Goal: Task Accomplishment & Management: Use online tool/utility

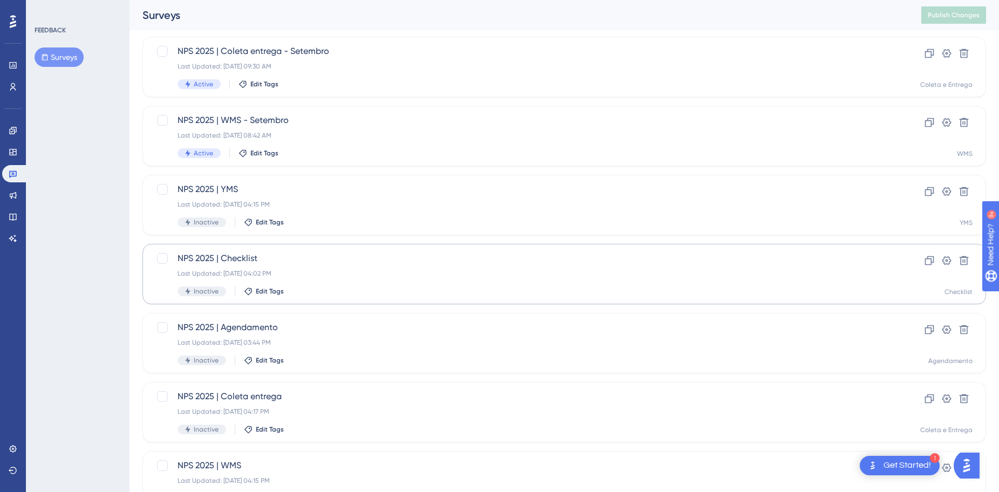
scroll to position [345, 0]
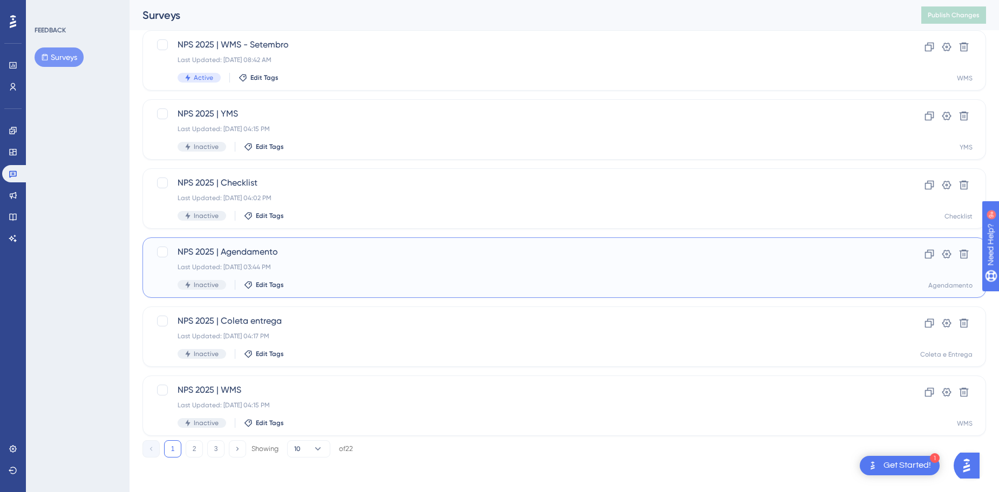
click at [332, 263] on div "Last Updated: [DATE] 03:44 PM" at bounding box center [521, 267] width 687 height 9
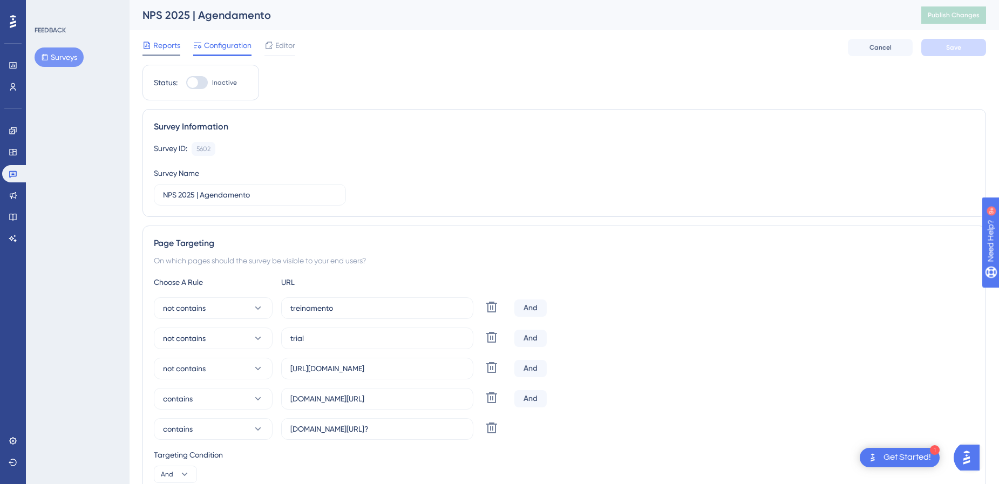
click at [169, 48] on span "Reports" at bounding box center [166, 45] width 27 height 13
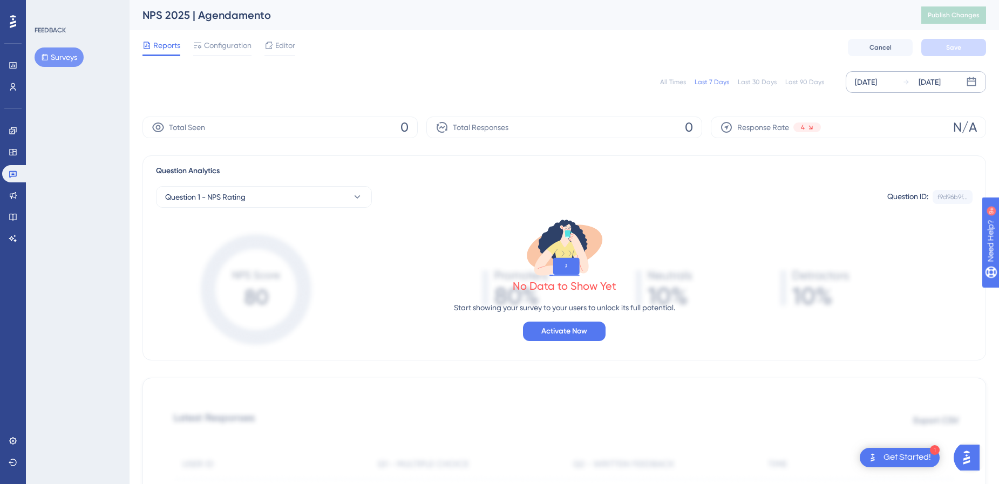
click at [905, 83] on icon at bounding box center [907, 82] width 8 height 8
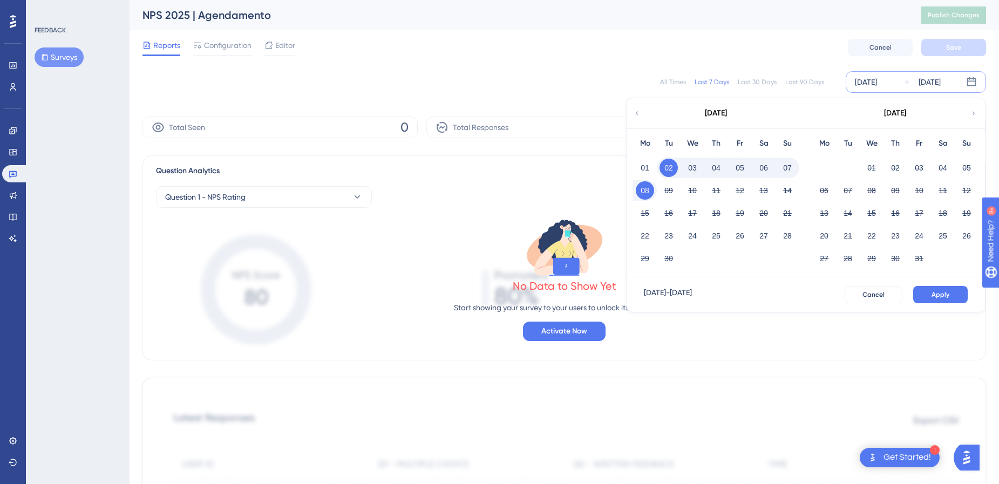
click at [642, 114] on div "[DATE]" at bounding box center [716, 113] width 178 height 30
click at [635, 114] on icon at bounding box center [637, 114] width 8 height 10
click at [639, 116] on icon at bounding box center [637, 114] width 8 height 10
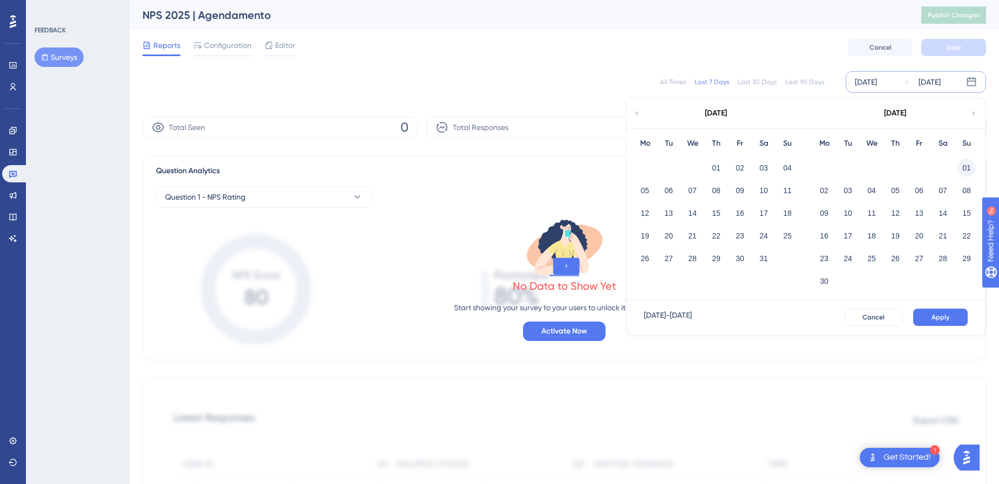
click at [971, 170] on button "01" at bounding box center [967, 168] width 18 height 18
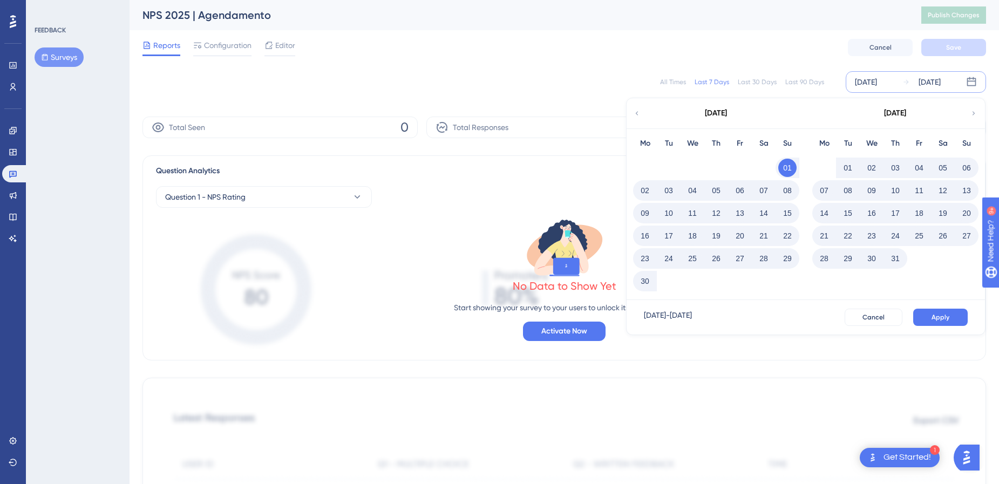
click at [973, 112] on icon at bounding box center [974, 113] width 3 height 4
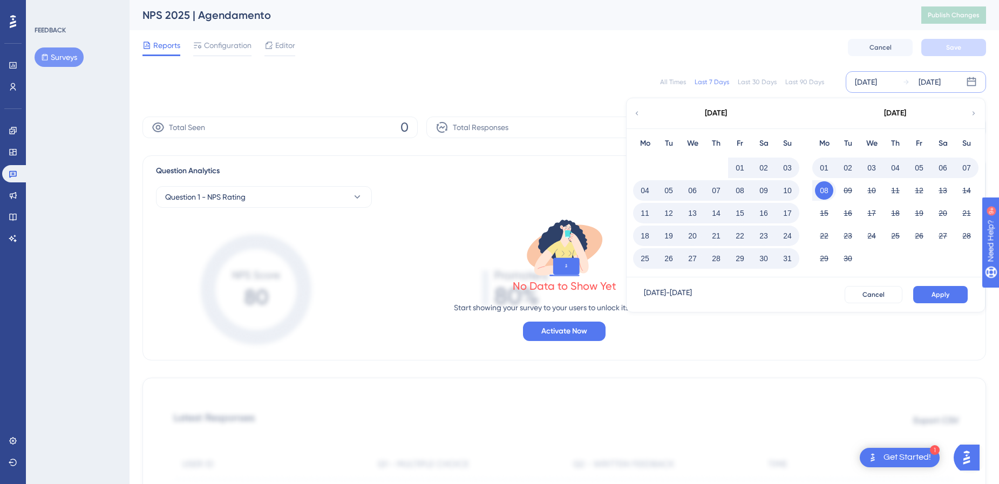
click at [788, 260] on button "31" at bounding box center [787, 258] width 18 height 18
click at [939, 299] on button "Apply" at bounding box center [940, 294] width 55 height 17
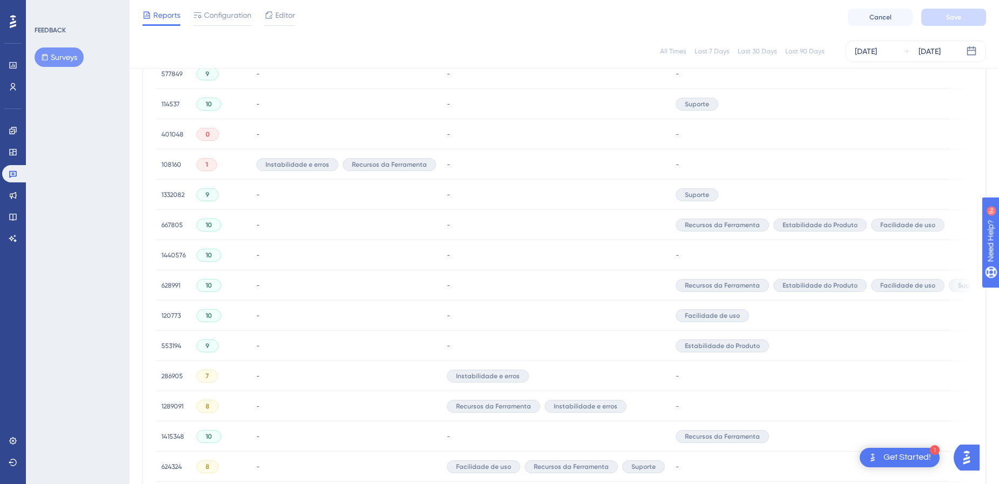
scroll to position [108, 0]
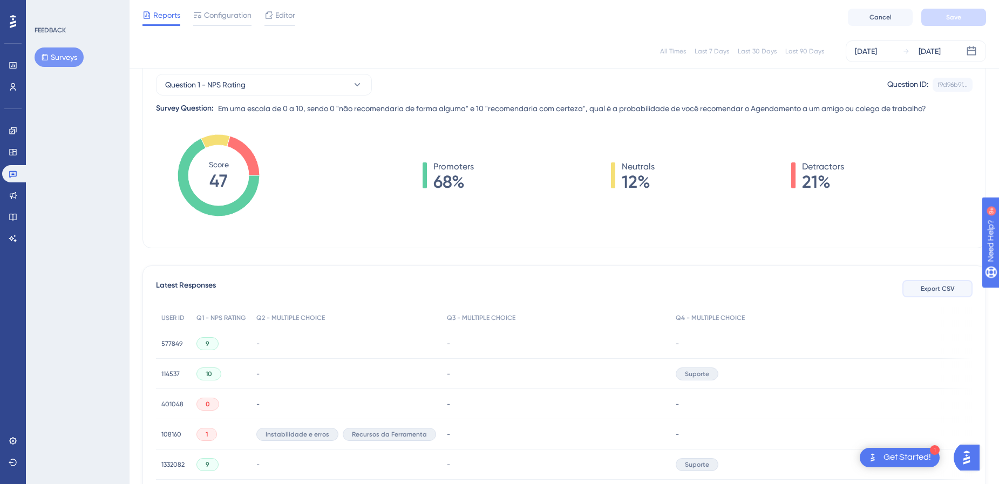
click at [952, 289] on span "Export CSV" at bounding box center [938, 288] width 34 height 9
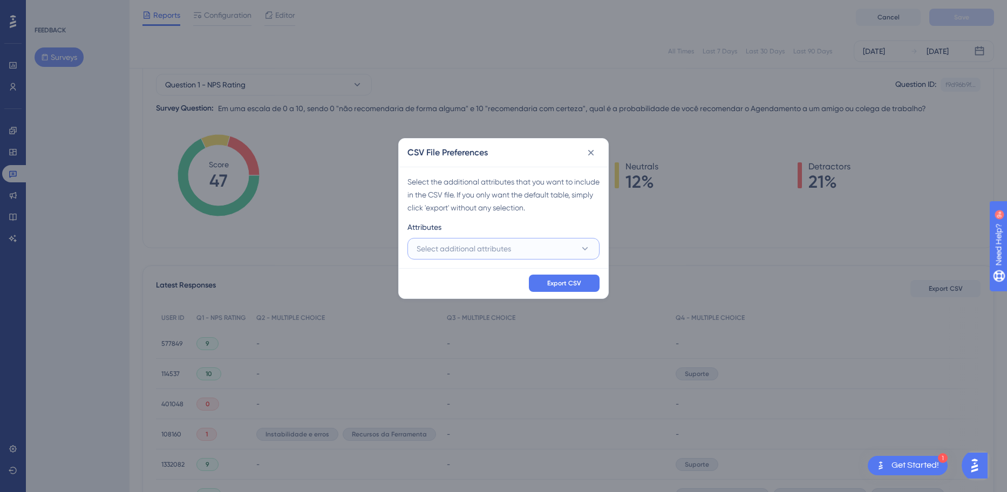
click at [591, 247] on button "Select additional attributes" at bounding box center [504, 249] width 192 height 22
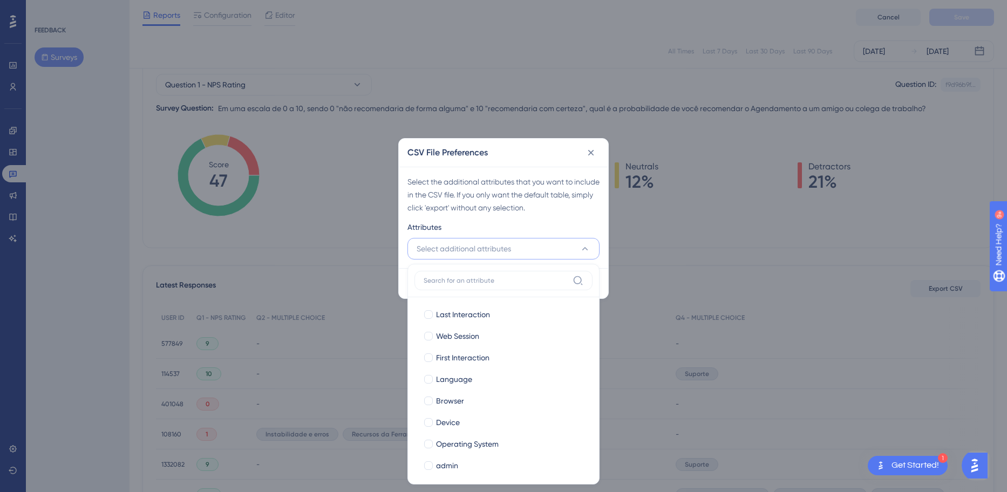
click at [591, 247] on button "Select additional attributes" at bounding box center [504, 249] width 192 height 22
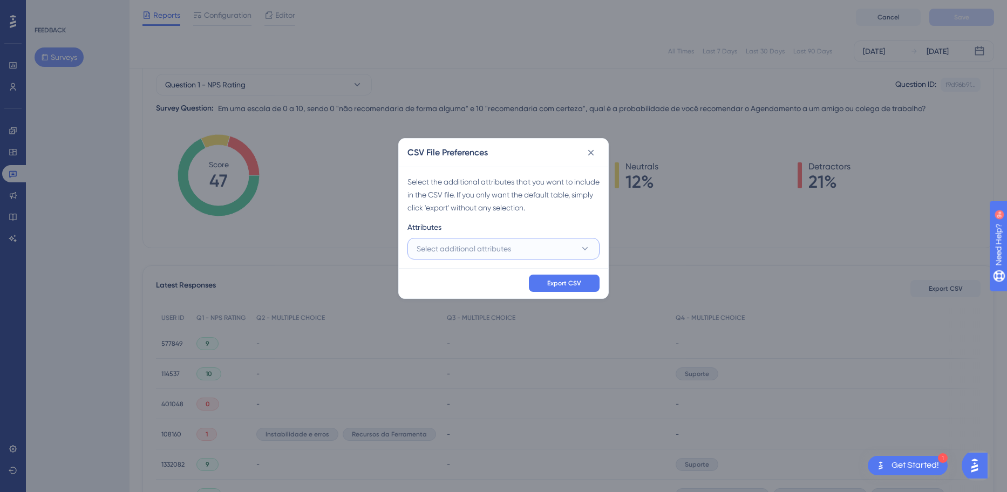
click at [591, 249] on button "Select additional attributes" at bounding box center [504, 249] width 192 height 22
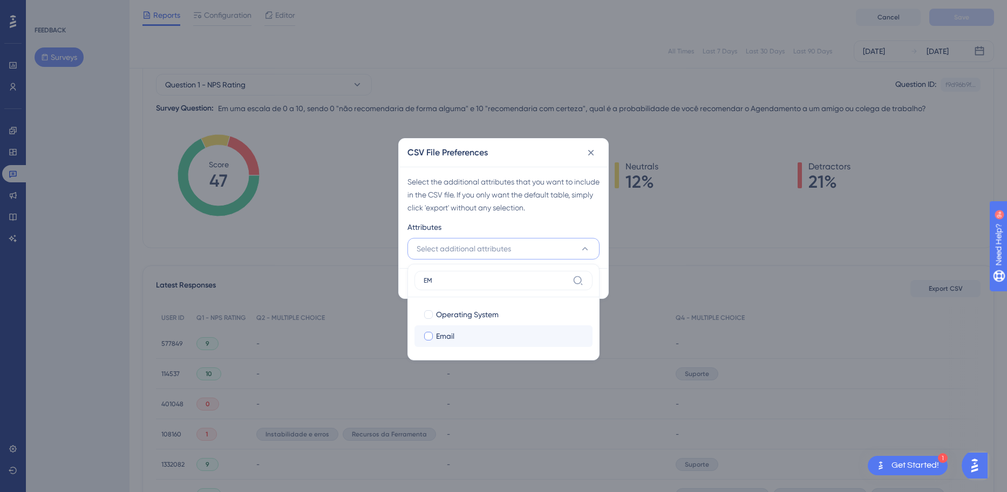
type input "EM"
click at [475, 342] on div "Email" at bounding box center [510, 336] width 148 height 13
checkbox input "true"
click at [516, 276] on label "EM" at bounding box center [504, 280] width 178 height 19
click at [516, 276] on input "EM" at bounding box center [496, 280] width 145 height 9
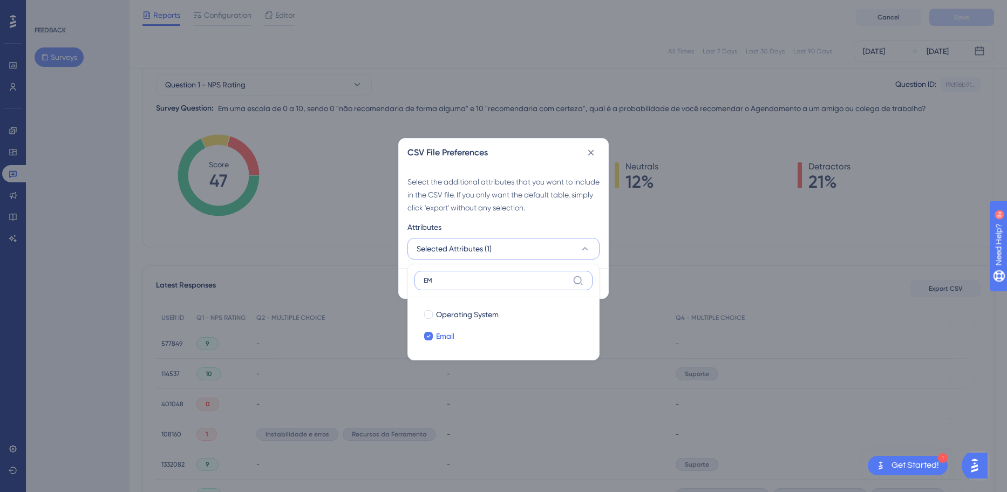
type input "E"
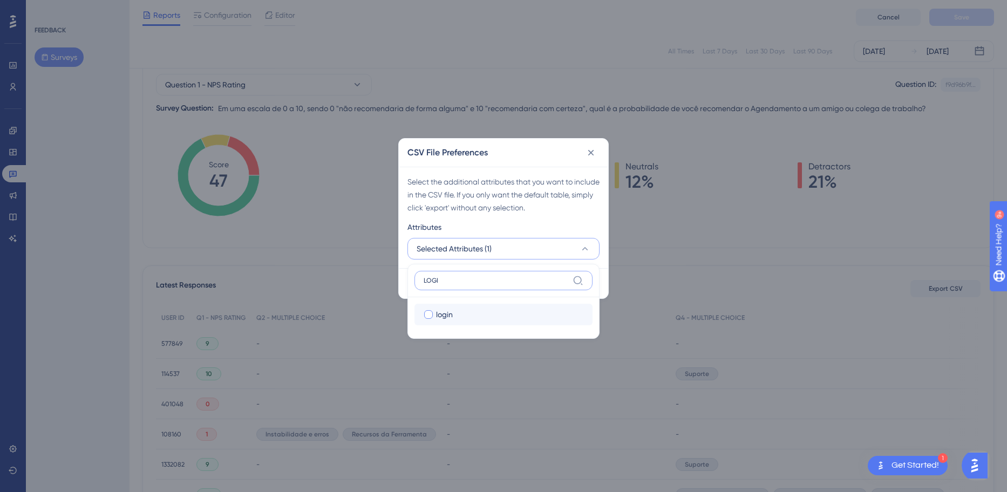
type input "LOGI"
click at [504, 310] on div "login" at bounding box center [510, 314] width 148 height 13
checkbox input "true"
click at [497, 282] on input "LOGI" at bounding box center [496, 280] width 145 height 9
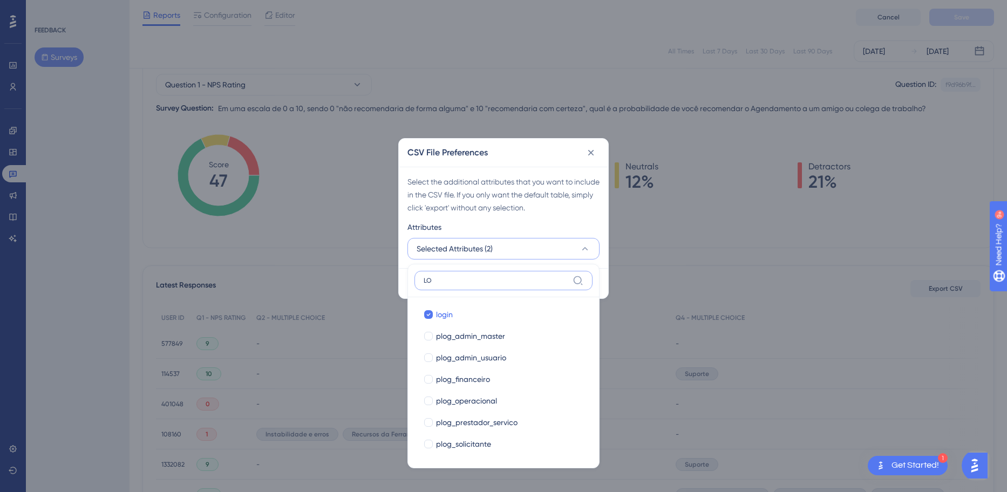
type input "L"
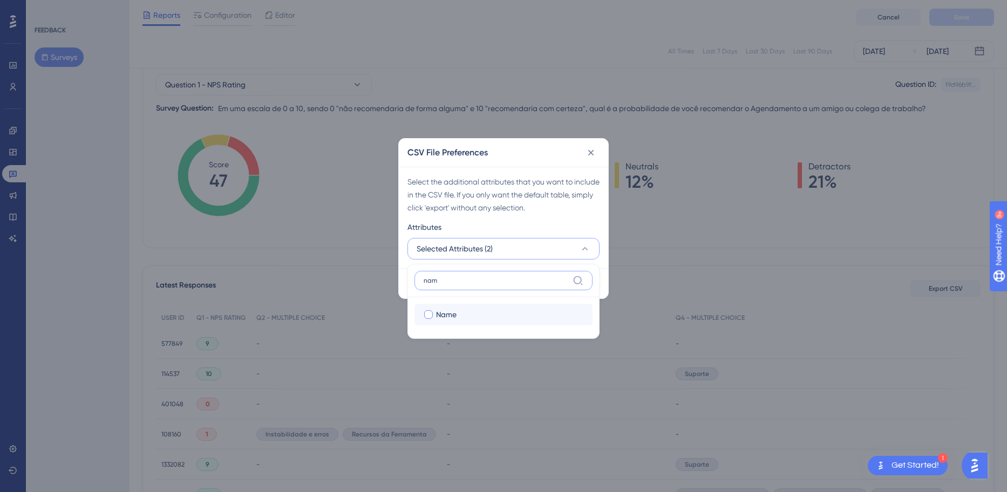
type input "nam"
click at [489, 307] on label "Name Name" at bounding box center [504, 315] width 178 height 22
click at [429, 315] on input "Name" at bounding box center [429, 315] width 1 height 1
checkbox input "false"
click at [483, 277] on input "nam" at bounding box center [496, 280] width 145 height 9
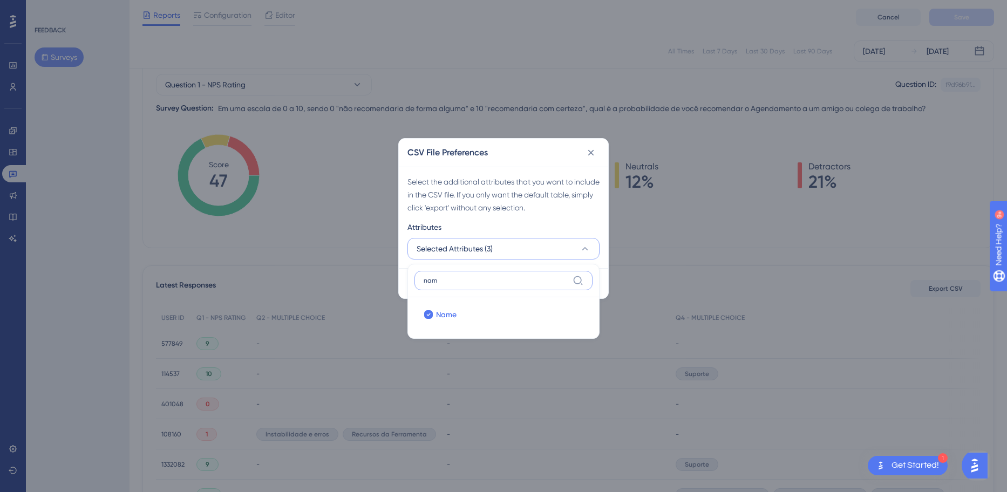
type input "na"
checkbox input "true"
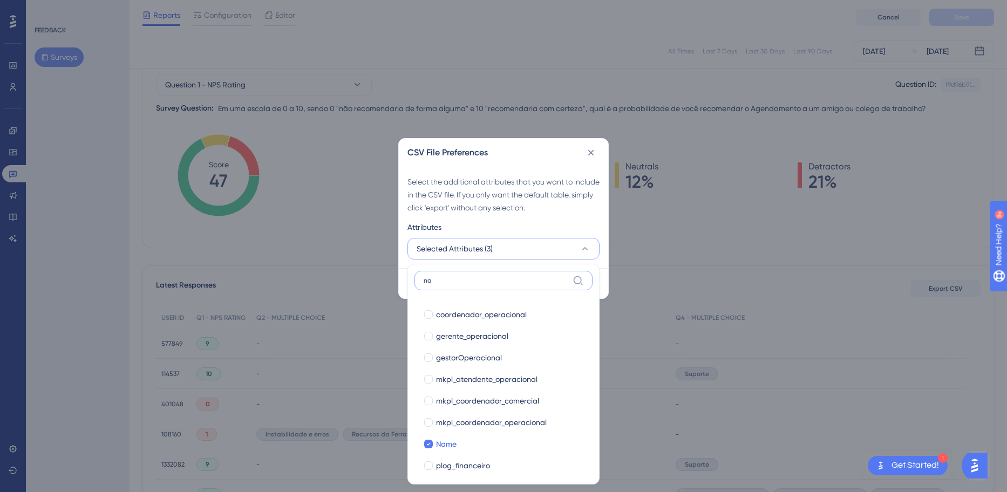
type input "n"
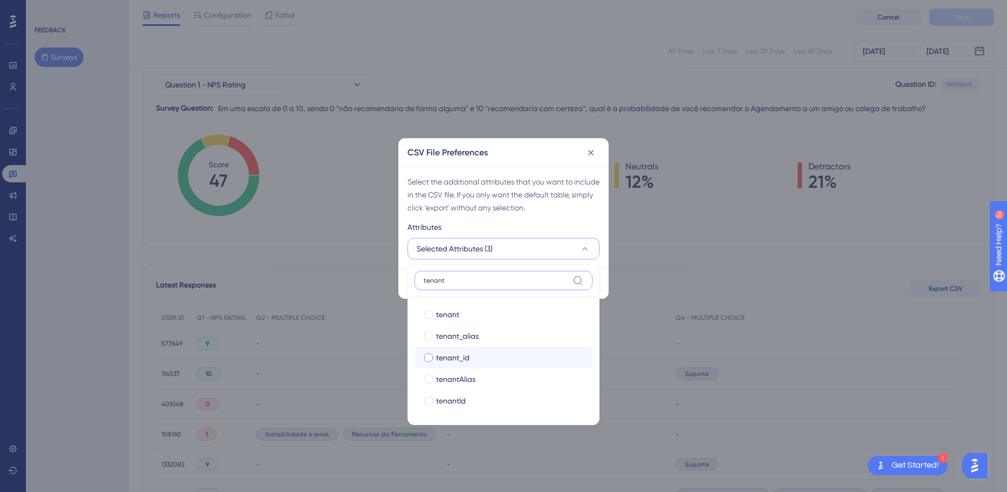
type input "tenant"
click at [477, 356] on div "tenant_id" at bounding box center [510, 357] width 148 height 13
checkbox input "true"
click at [468, 276] on input "tenant" at bounding box center [496, 280] width 145 height 9
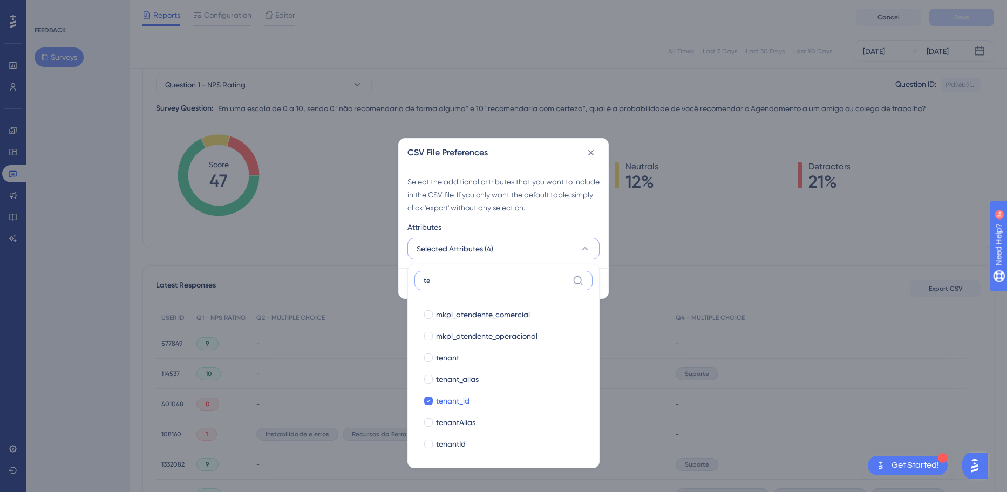
type input "t"
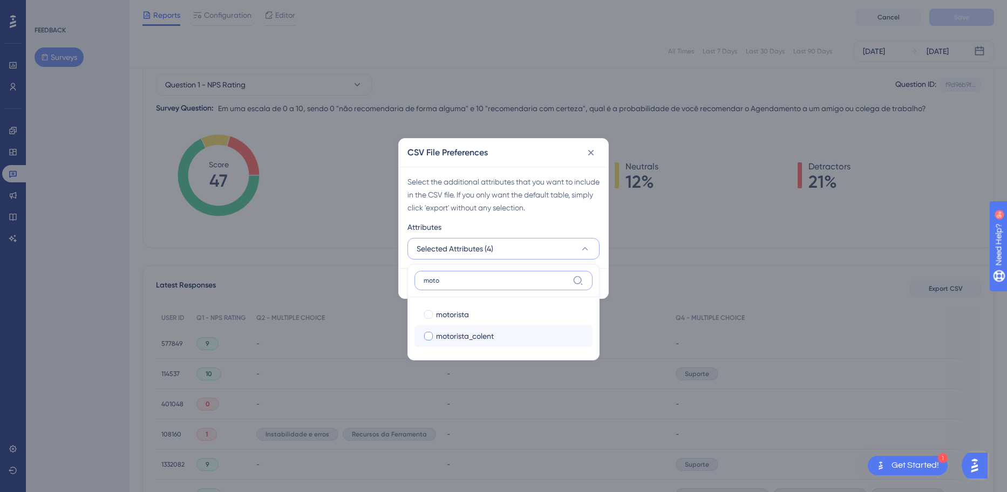
type input "moto"
click at [485, 340] on span "motorista_colent" at bounding box center [465, 336] width 58 height 13
checkbox input "true"
click at [484, 275] on label "moto" at bounding box center [504, 280] width 178 height 19
click at [484, 276] on input "moto" at bounding box center [496, 280] width 145 height 9
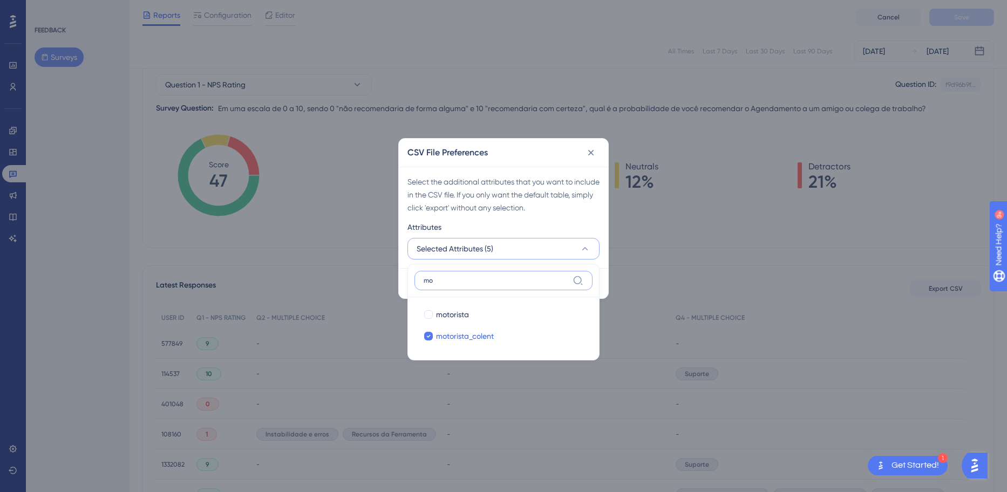
type input "m"
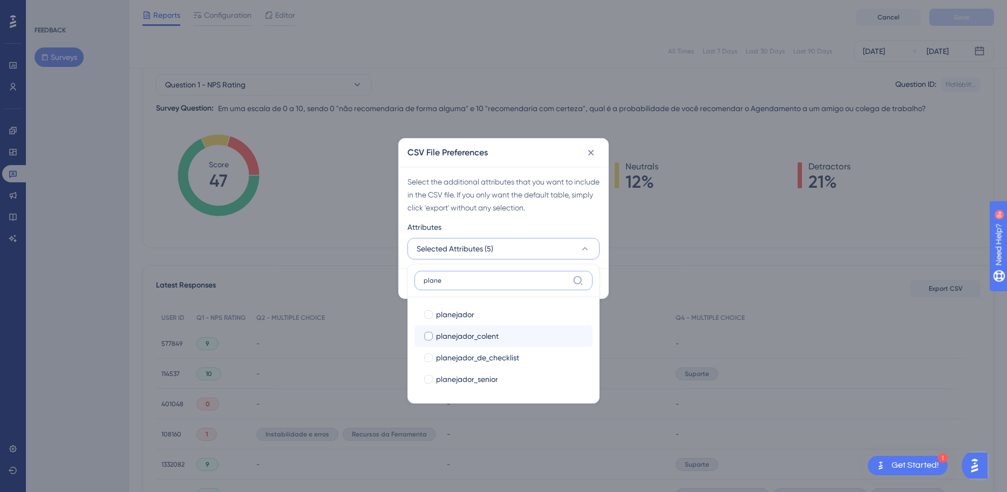
type input "plane"
click at [502, 337] on div "planejador_colent" at bounding box center [510, 336] width 148 height 13
checkbox input "true"
click at [488, 280] on input "plane" at bounding box center [496, 280] width 145 height 9
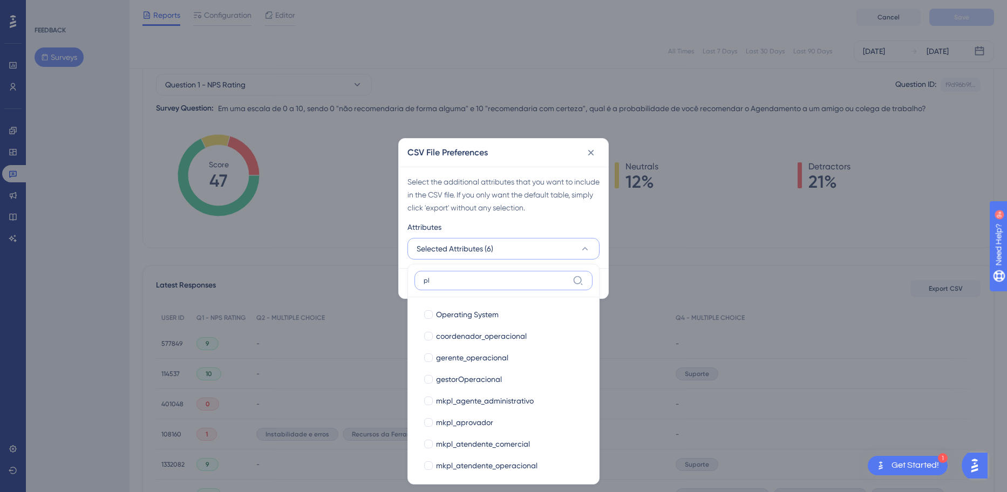
type input "p"
click at [546, 196] on div "Select the additional attributes that you want to include in the CSV file. If y…" at bounding box center [504, 194] width 192 height 39
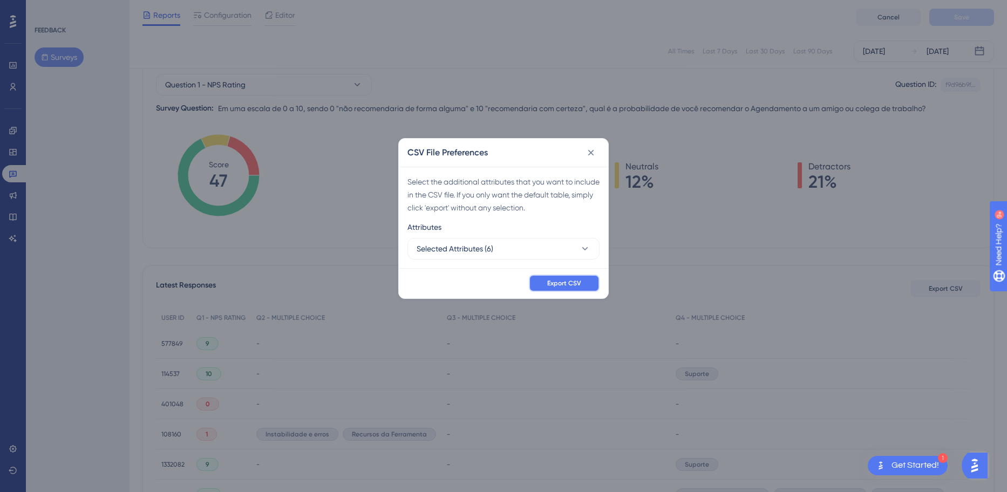
click at [569, 275] on button "Export CSV" at bounding box center [564, 283] width 71 height 17
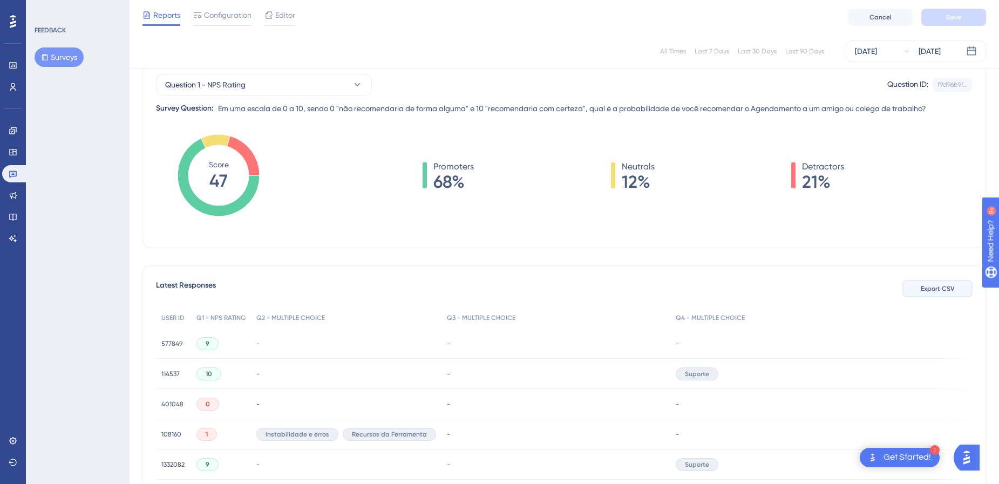
click at [948, 292] on button "Export CSV" at bounding box center [938, 288] width 70 height 17
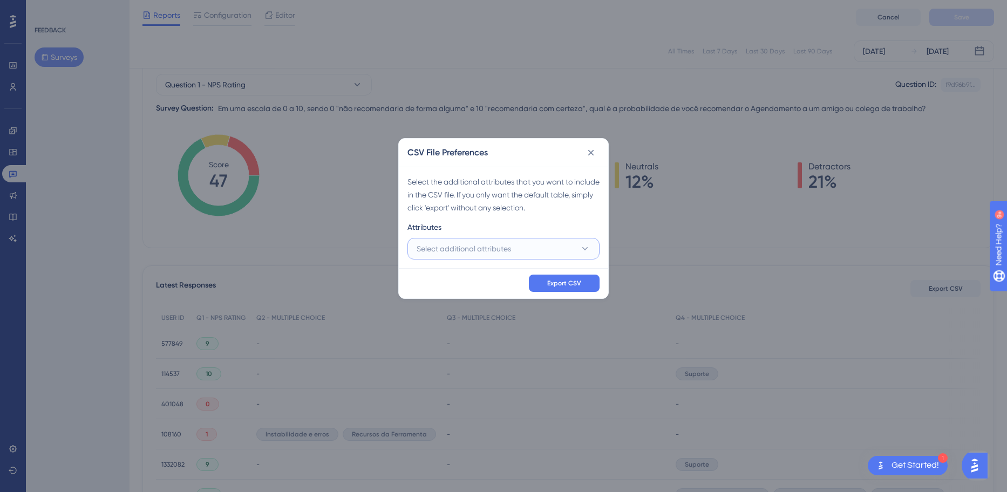
click at [514, 247] on button "Select additional attributes" at bounding box center [504, 249] width 192 height 22
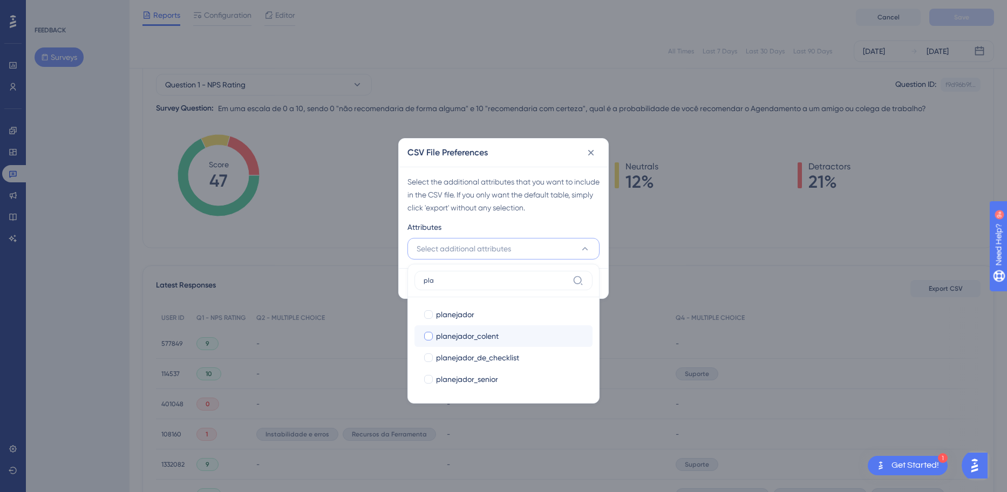
type input "pla"
click at [498, 337] on span "planejador_colent" at bounding box center [467, 336] width 63 height 13
checkbox input "true"
click at [577, 279] on icon at bounding box center [578, 280] width 11 height 11
click at [568, 279] on input "pla" at bounding box center [496, 280] width 145 height 9
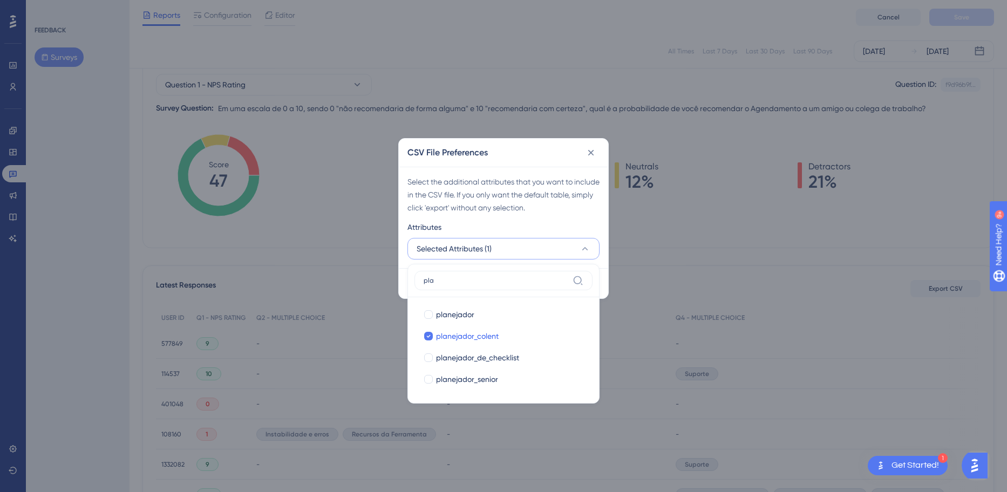
click at [548, 212] on div "Select the additional attributes that you want to include in the CSV file. If y…" at bounding box center [504, 194] width 192 height 39
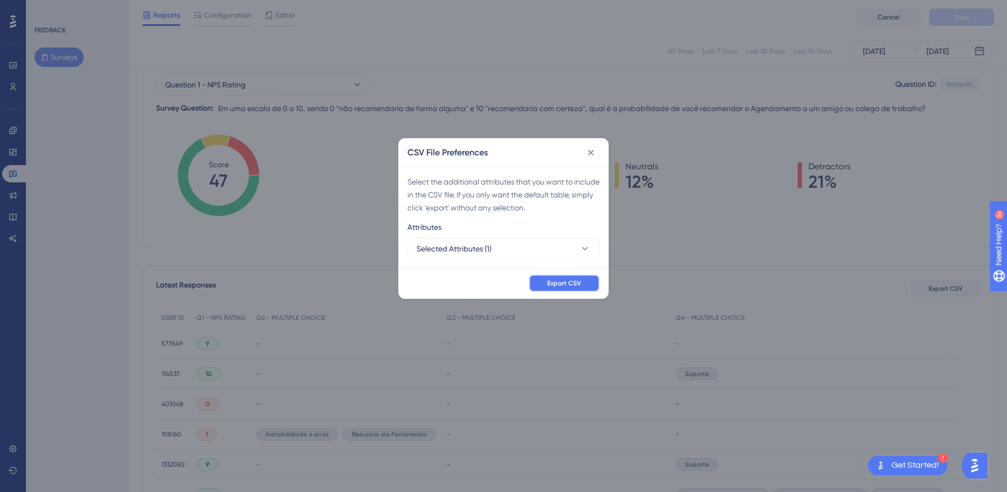
click at [559, 280] on span "Export CSV" at bounding box center [564, 283] width 34 height 9
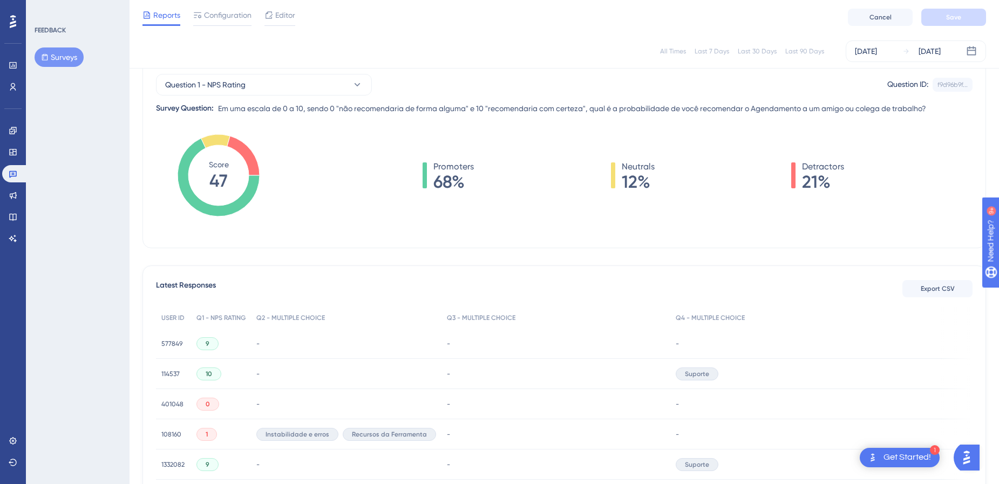
scroll to position [0, 0]
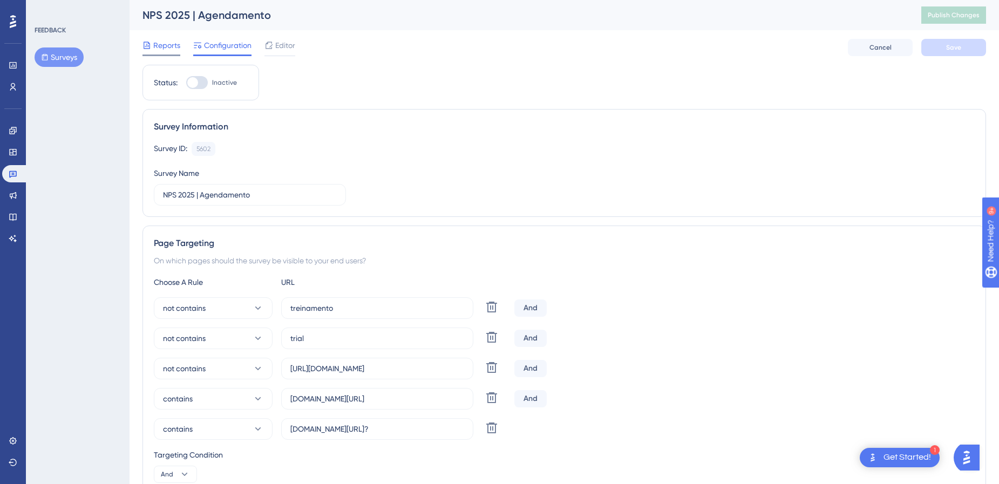
click at [163, 42] on span "Reports" at bounding box center [166, 45] width 27 height 13
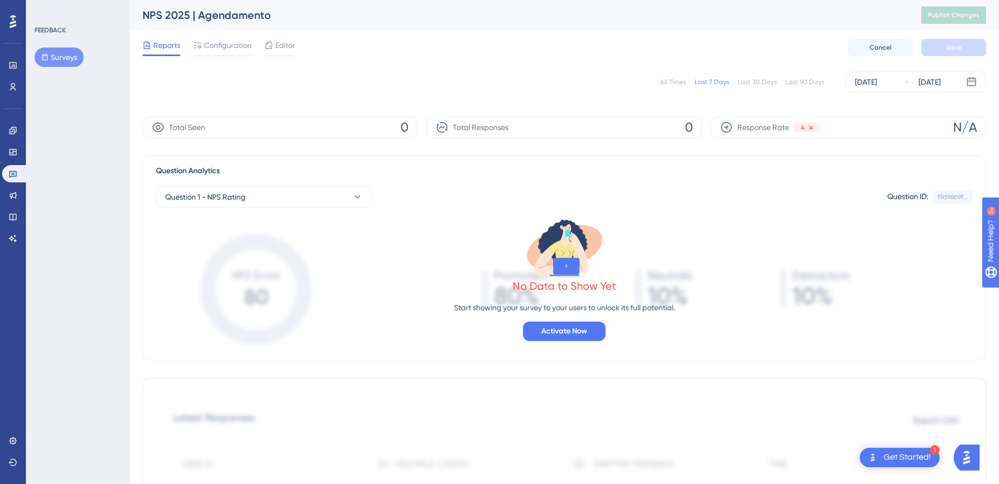
click at [55, 62] on button "Surveys" at bounding box center [59, 57] width 49 height 19
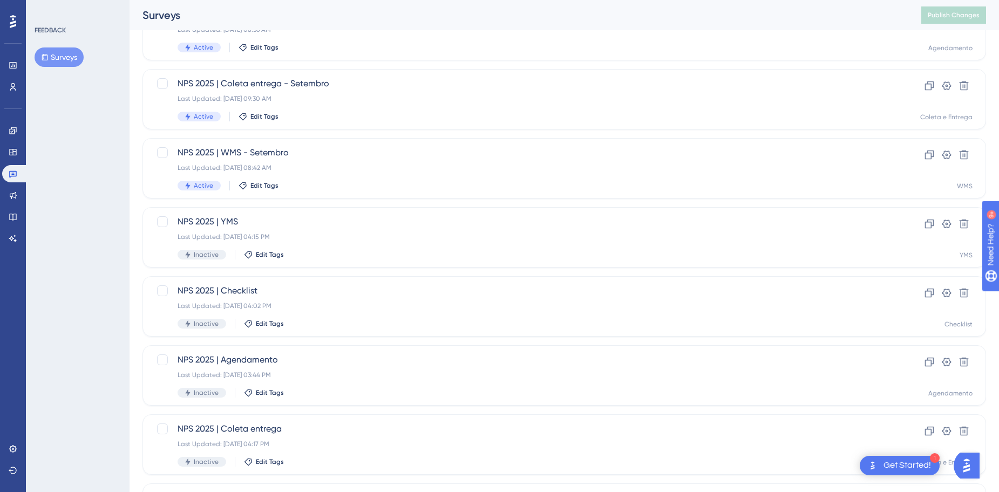
scroll to position [345, 0]
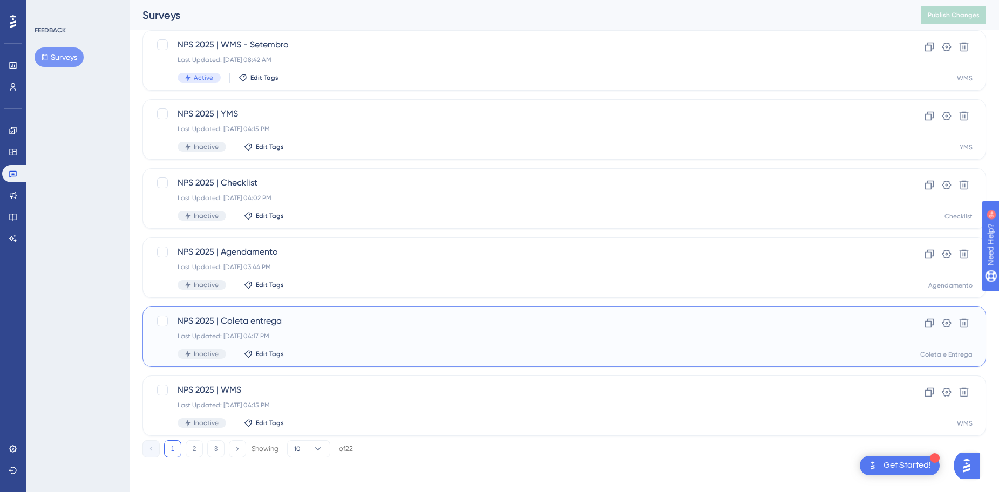
click at [365, 342] on div "NPS 2025 | Coleta entrega Last Updated: [DATE] 04:17 PM Inactive Edit Tags" at bounding box center [521, 337] width 687 height 44
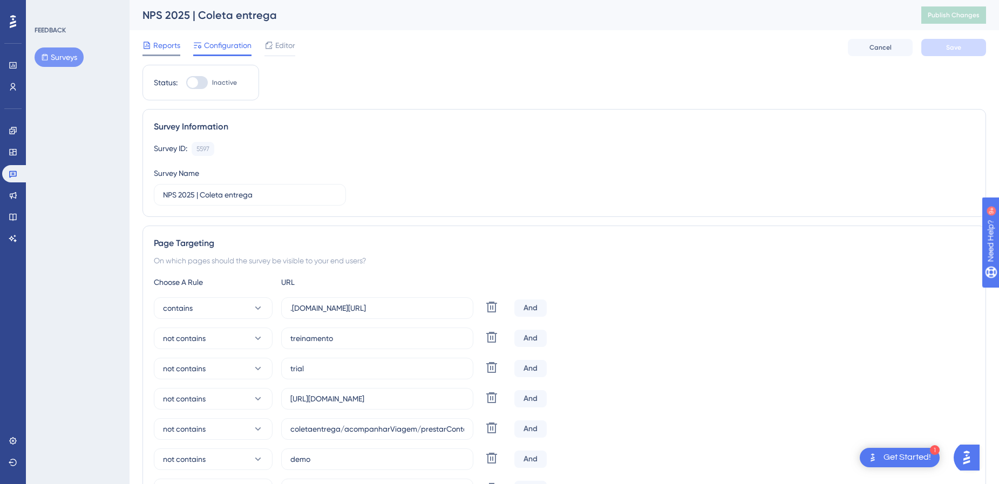
click at [160, 49] on span "Reports" at bounding box center [166, 45] width 27 height 13
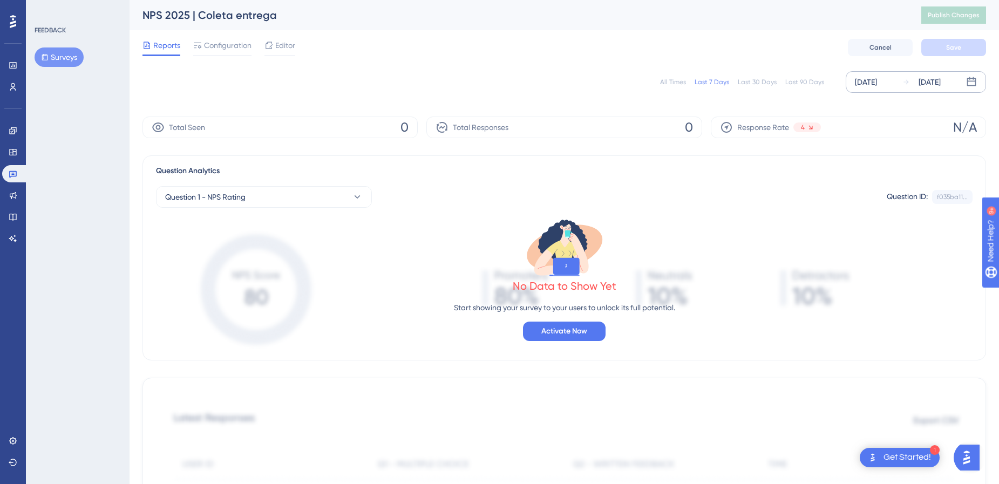
click at [875, 85] on div "[DATE]" at bounding box center [866, 82] width 22 height 13
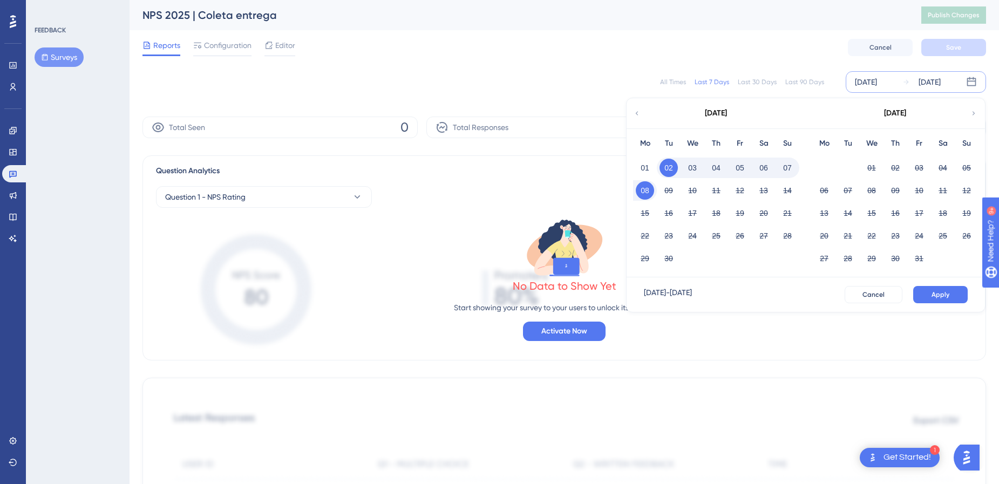
click at [638, 112] on icon at bounding box center [637, 114] width 8 height 10
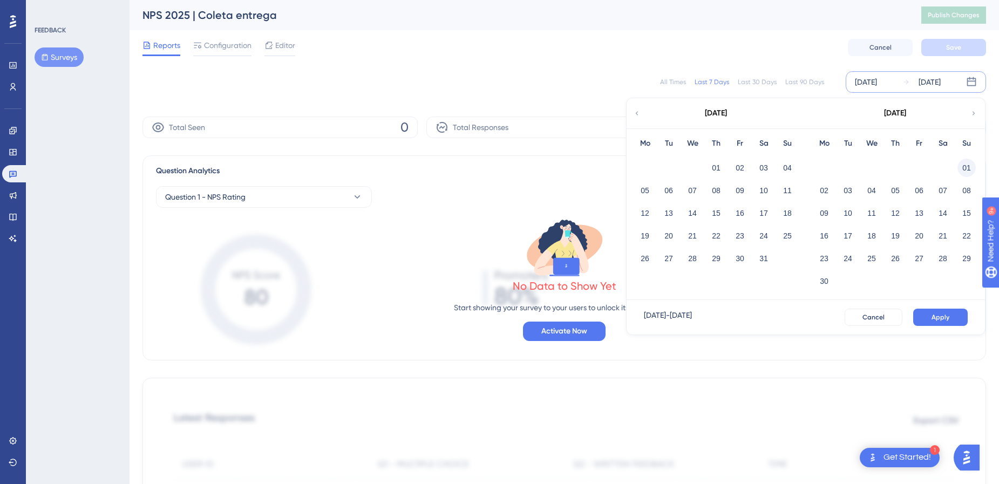
click at [970, 167] on button "01" at bounding box center [967, 168] width 18 height 18
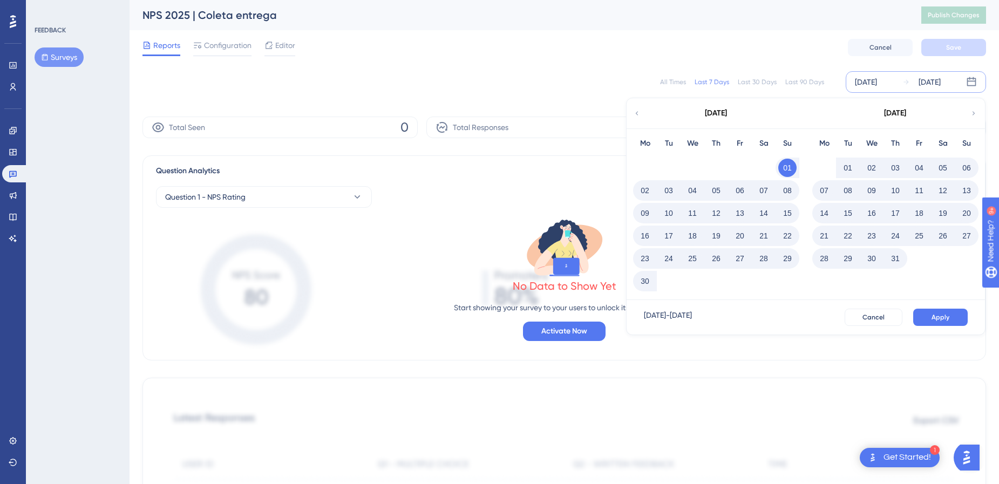
click at [897, 262] on button "31" at bounding box center [895, 258] width 18 height 18
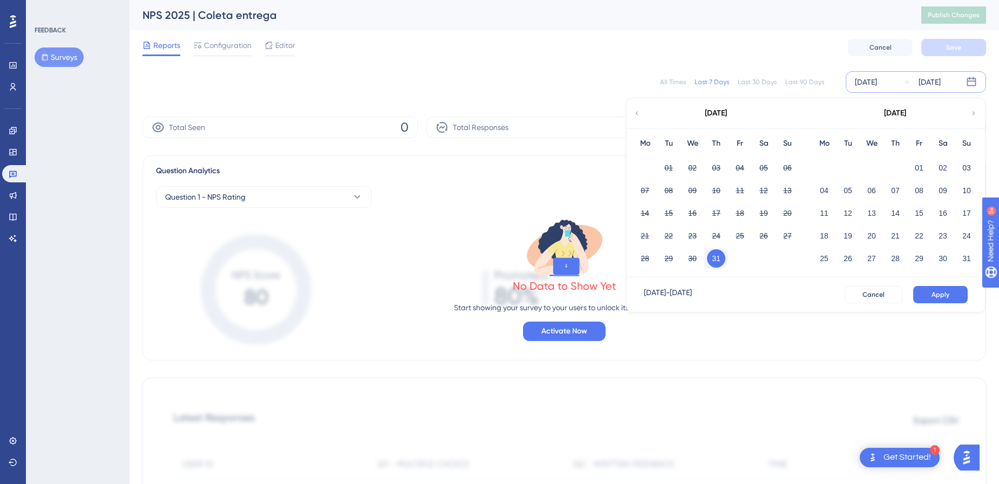
click at [641, 117] on div "[DATE]" at bounding box center [716, 113] width 178 height 30
click at [714, 261] on button "31" at bounding box center [716, 258] width 18 height 18
click at [636, 114] on icon at bounding box center [637, 114] width 8 height 10
click at [972, 165] on button "01" at bounding box center [967, 168] width 18 height 18
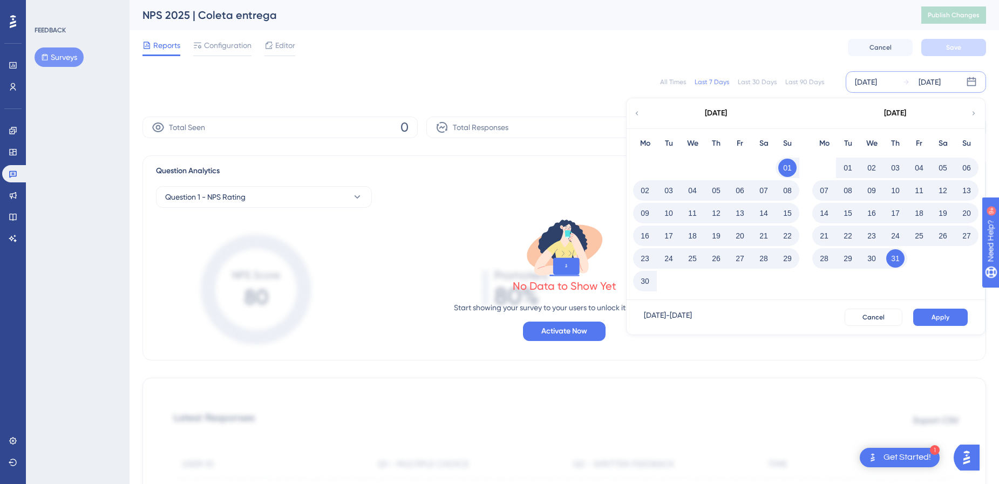
click at [971, 117] on icon at bounding box center [974, 114] width 8 height 10
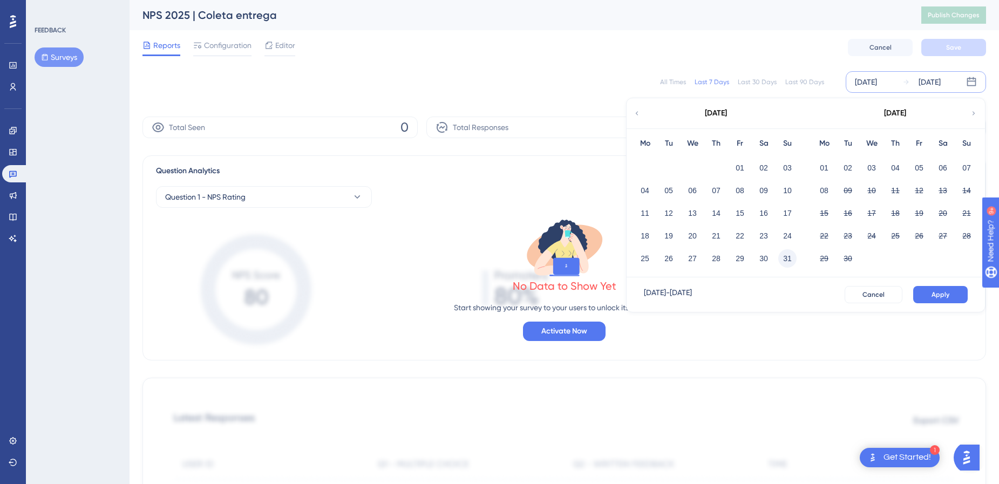
click at [786, 262] on button "31" at bounding box center [787, 258] width 18 height 18
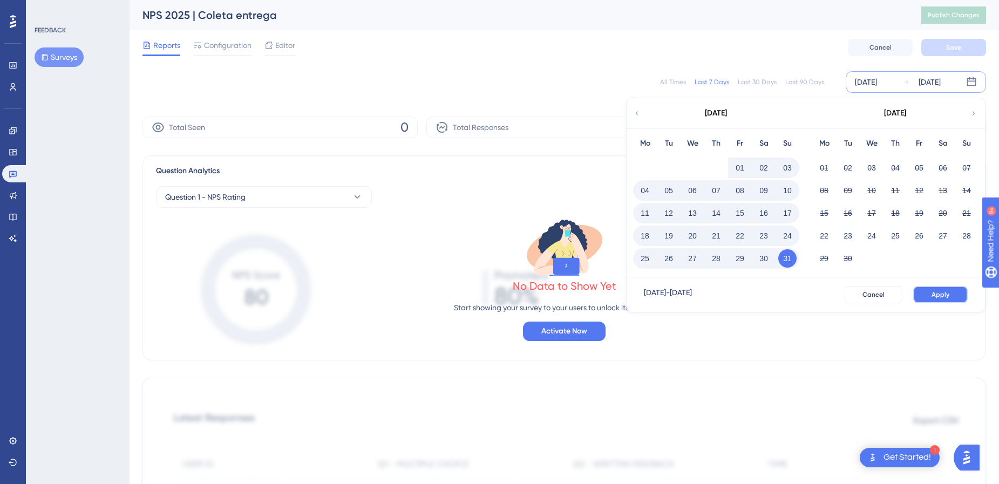
click at [939, 294] on span "Apply" at bounding box center [941, 294] width 18 height 9
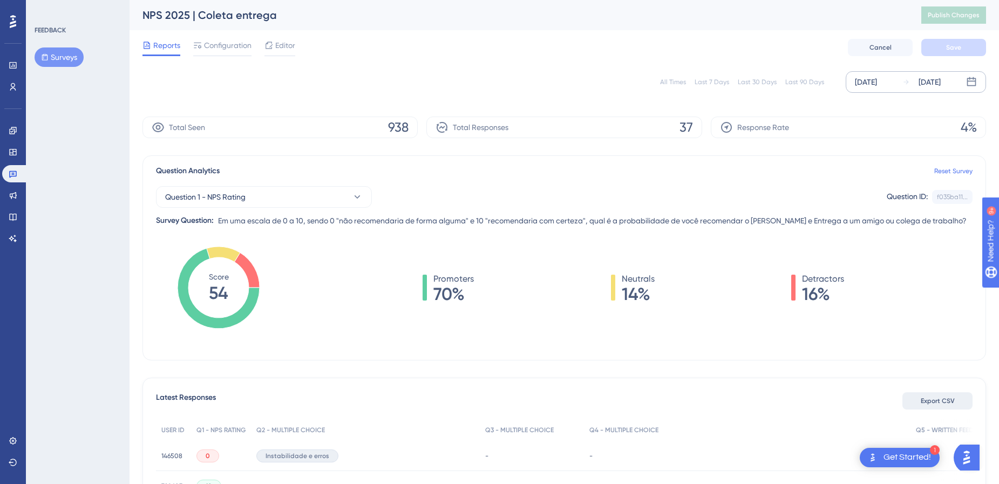
click at [923, 405] on button "Export CSV" at bounding box center [938, 400] width 70 height 17
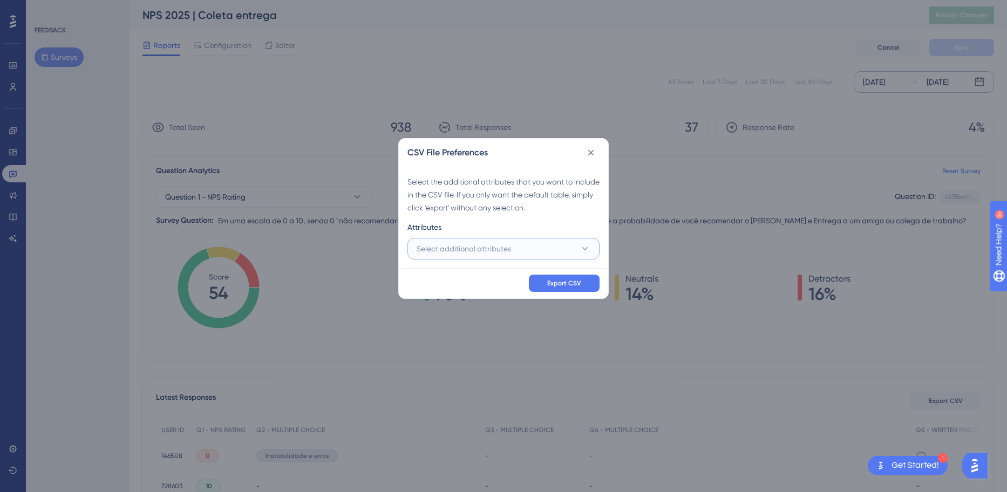
click at [539, 250] on button "Select additional attributes" at bounding box center [504, 249] width 192 height 22
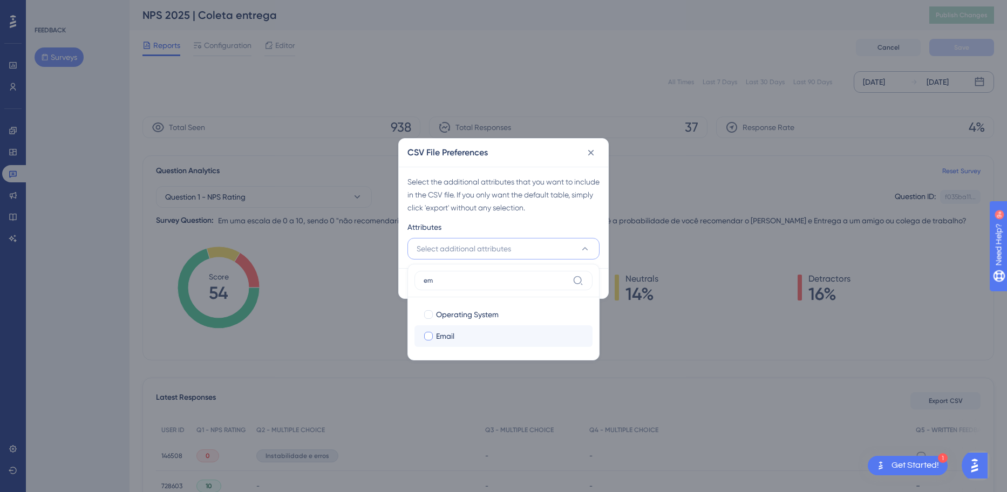
type input "em"
click at [503, 335] on div "Email" at bounding box center [510, 336] width 148 height 13
checkbox input "true"
click at [519, 280] on input "em" at bounding box center [496, 280] width 145 height 9
type input "e"
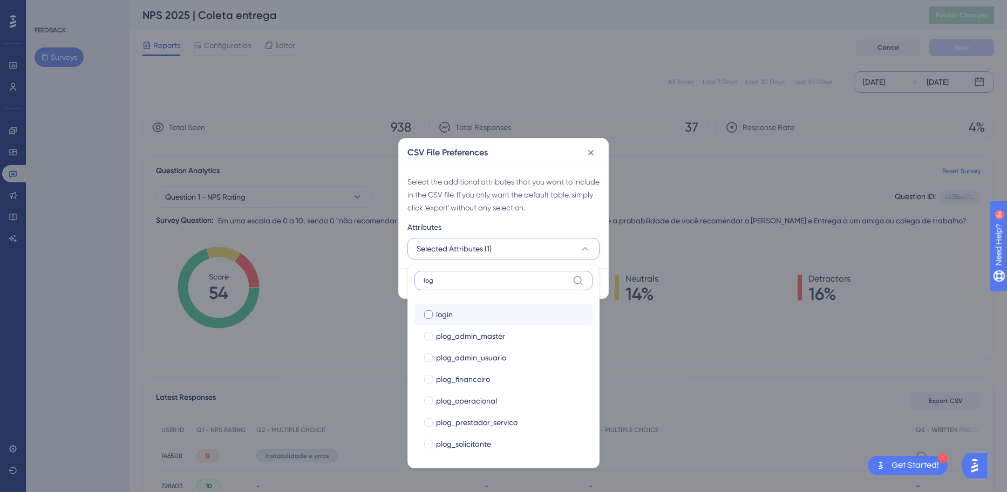
type input "log"
click at [521, 313] on div "login" at bounding box center [510, 314] width 148 height 13
checkbox input "true"
click at [517, 271] on label "log" at bounding box center [504, 280] width 178 height 19
click at [517, 276] on input "log" at bounding box center [496, 280] width 145 height 9
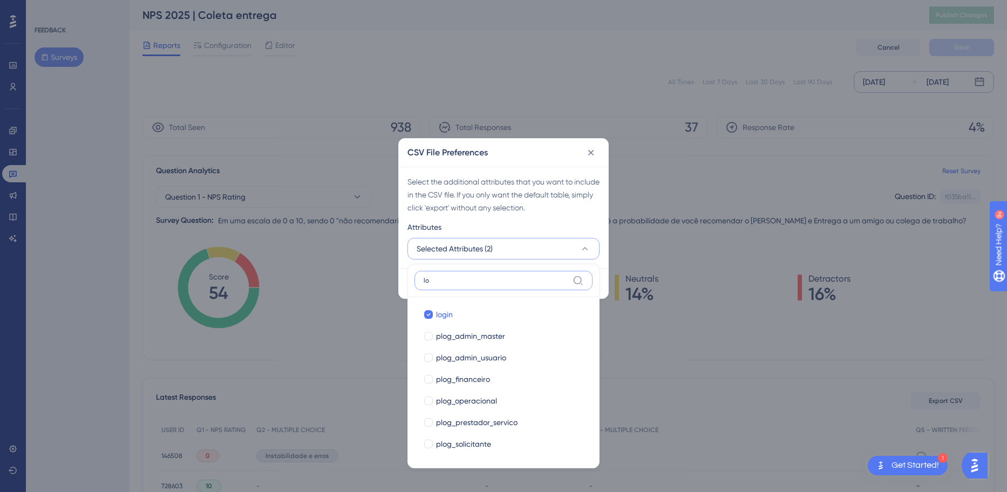
type input "l"
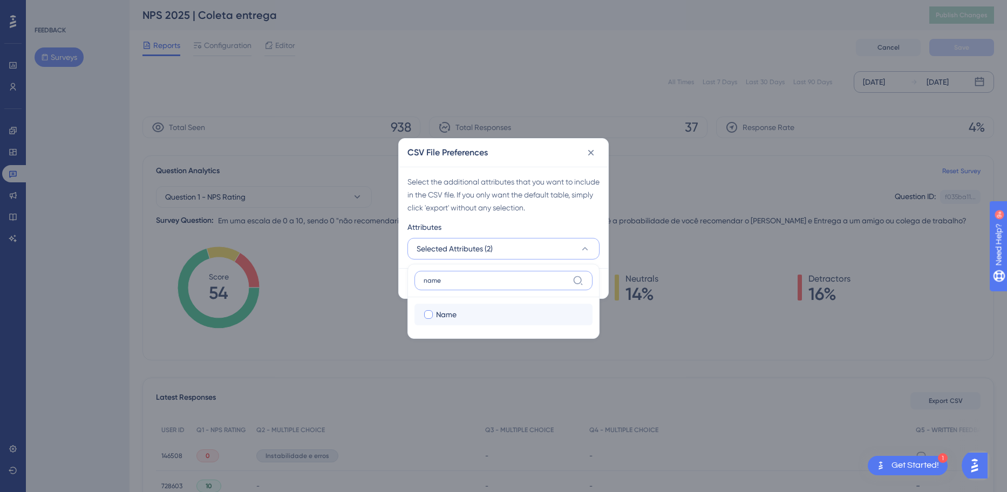
type input "name"
click at [486, 321] on label "Name Name" at bounding box center [504, 315] width 178 height 22
click at [429, 315] on input "Name" at bounding box center [429, 315] width 1 height 1
checkbox input "false"
click at [488, 277] on input "name" at bounding box center [496, 280] width 145 height 9
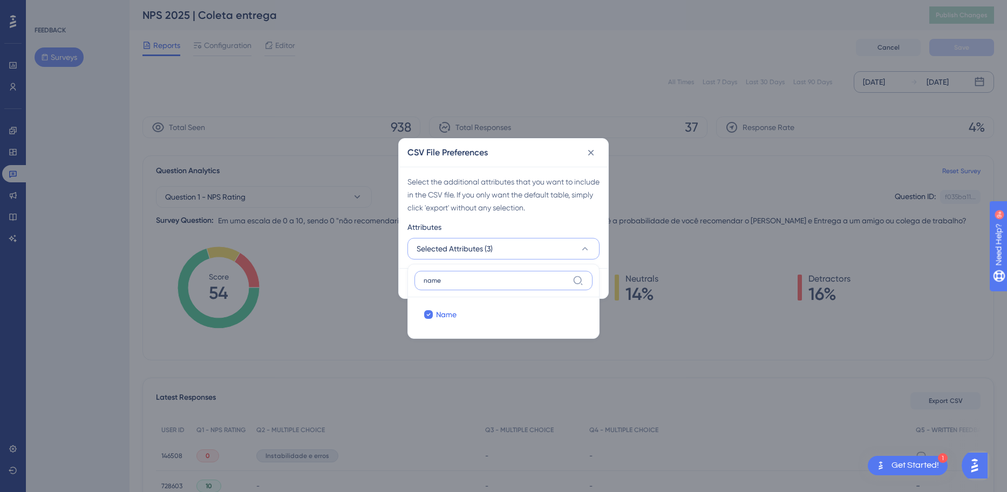
type input "nam"
checkbox input "true"
type input "n"
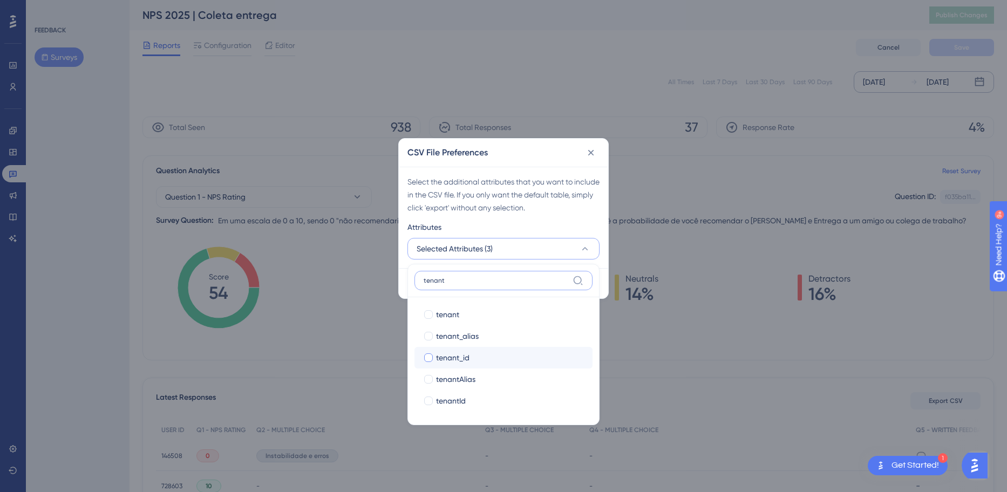
type input "tenant"
click at [507, 354] on div "tenant_id" at bounding box center [510, 357] width 148 height 13
checkbox input "true"
click at [510, 274] on label "tenant" at bounding box center [504, 280] width 178 height 19
click at [510, 276] on input "tenant" at bounding box center [496, 280] width 145 height 9
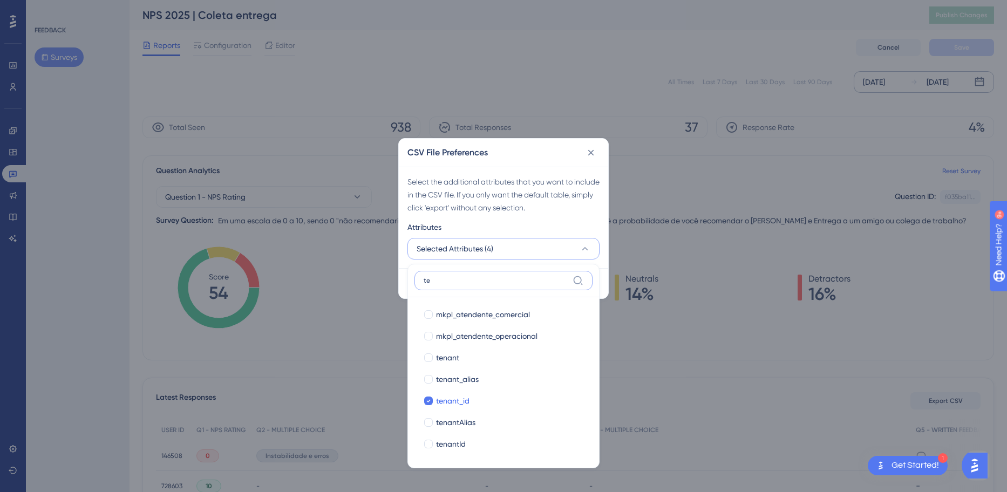
type input "t"
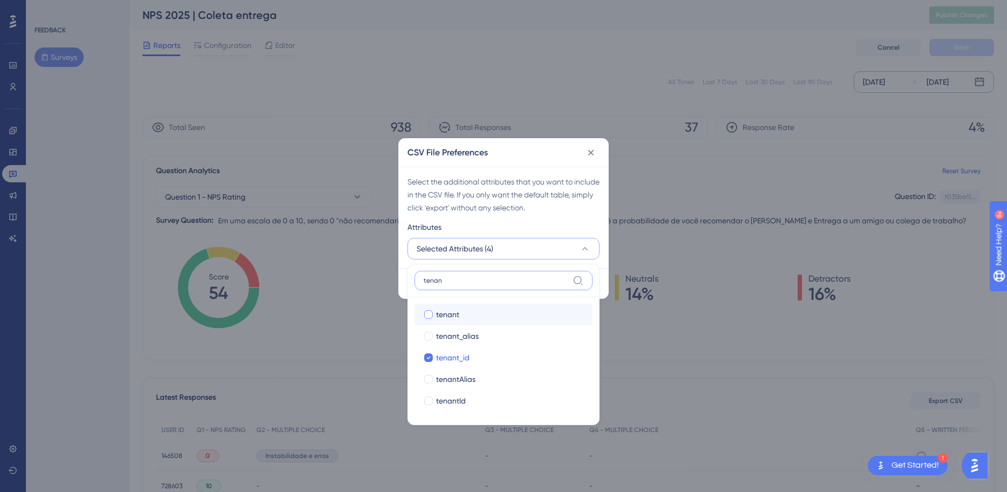
type input "tenan"
click at [501, 313] on div "tenant" at bounding box center [510, 314] width 148 height 13
checkbox input "true"
click at [483, 284] on input "tenan" at bounding box center [496, 280] width 145 height 9
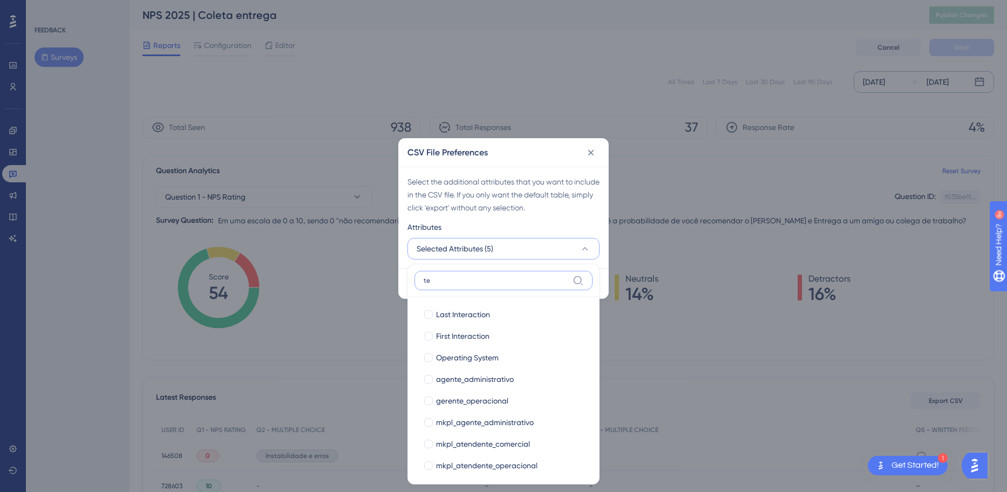
type input "t"
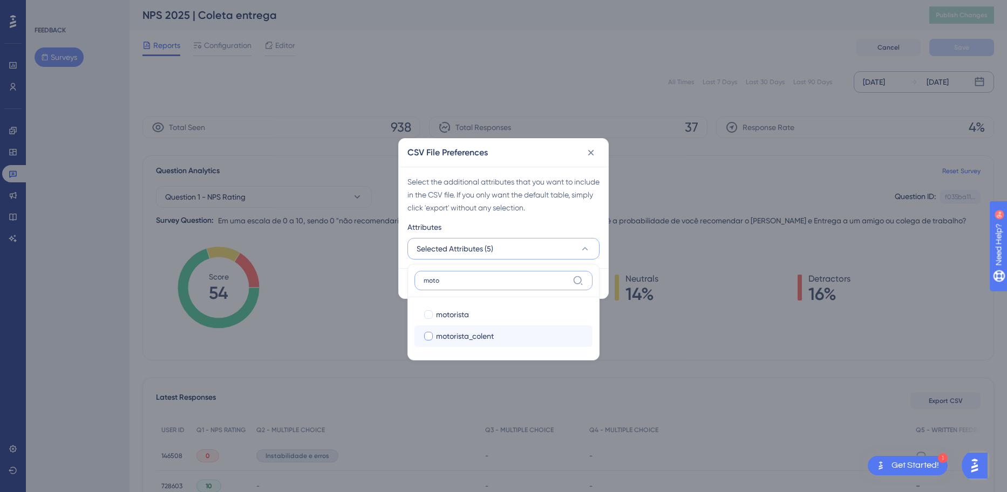
type input "moto"
click at [459, 332] on span "motorista_colent" at bounding box center [465, 336] width 58 height 13
checkbox input "true"
click at [464, 272] on label "moto" at bounding box center [504, 280] width 178 height 19
click at [464, 276] on input "moto" at bounding box center [496, 280] width 145 height 9
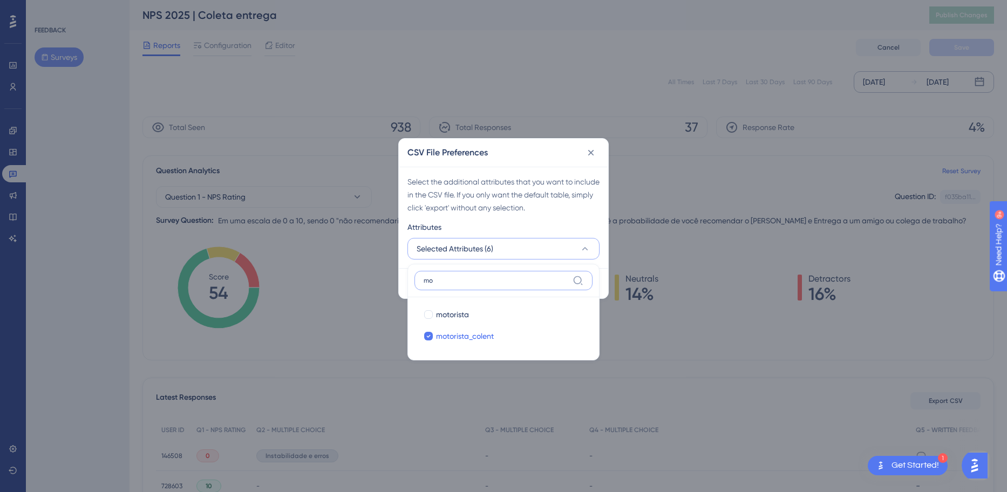
type input "m"
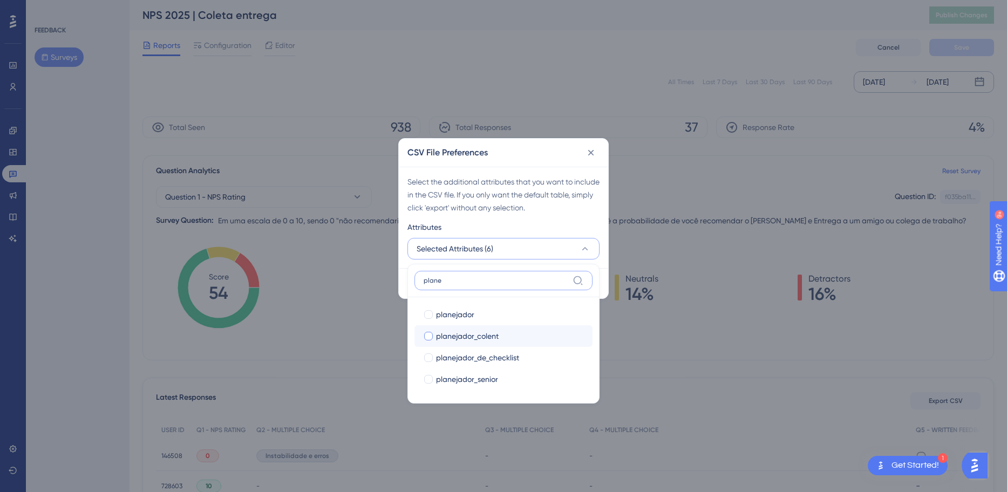
type input "plane"
click at [480, 335] on span "planejador_colent" at bounding box center [467, 336] width 63 height 13
checkbox input "true"
click at [559, 229] on div "Attributes" at bounding box center [504, 229] width 192 height 17
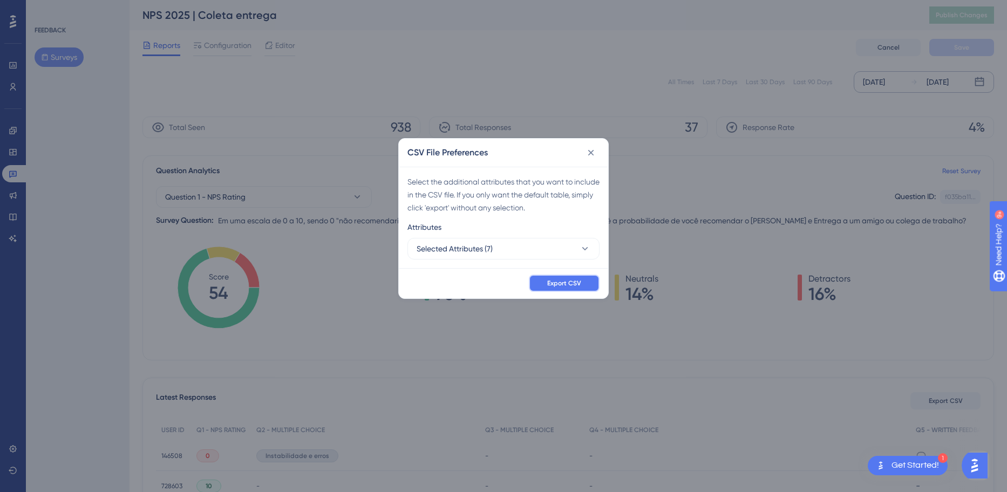
click at [579, 283] on span "Export CSV" at bounding box center [564, 283] width 34 height 9
